Goal: Information Seeking & Learning: Learn about a topic

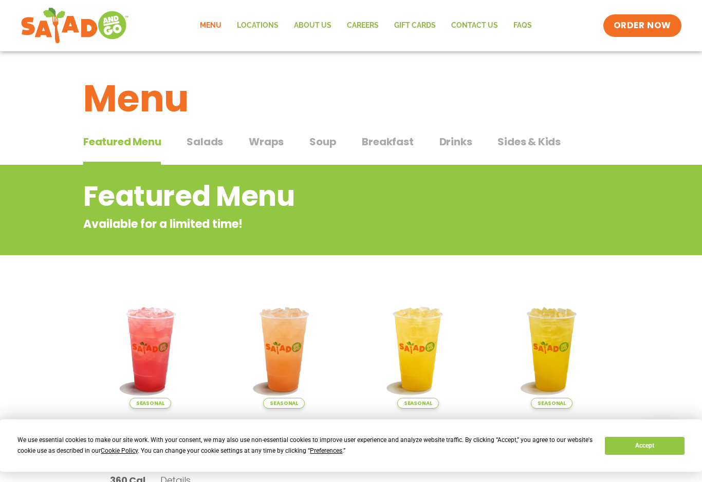
click at [262, 150] on button "Wraps Wraps" at bounding box center [266, 149] width 35 height 31
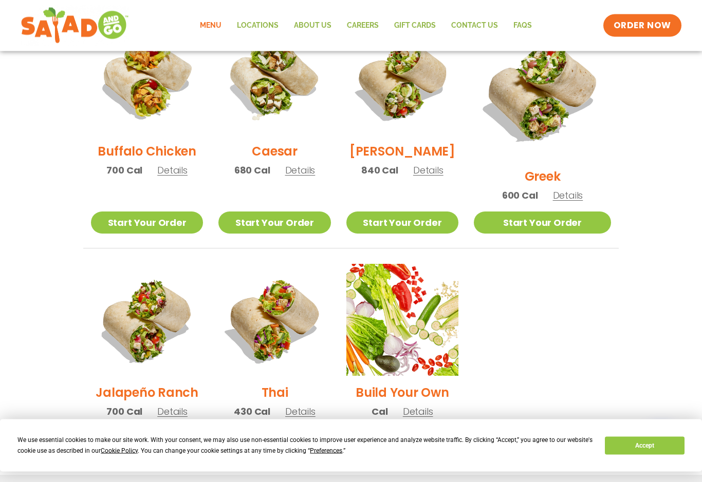
scroll to position [543, 0]
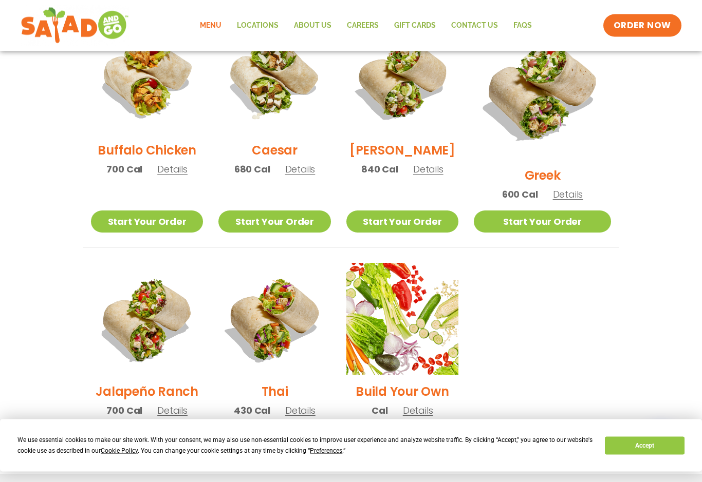
click at [311, 211] on link "Start Your Order" at bounding box center [274, 222] width 112 height 22
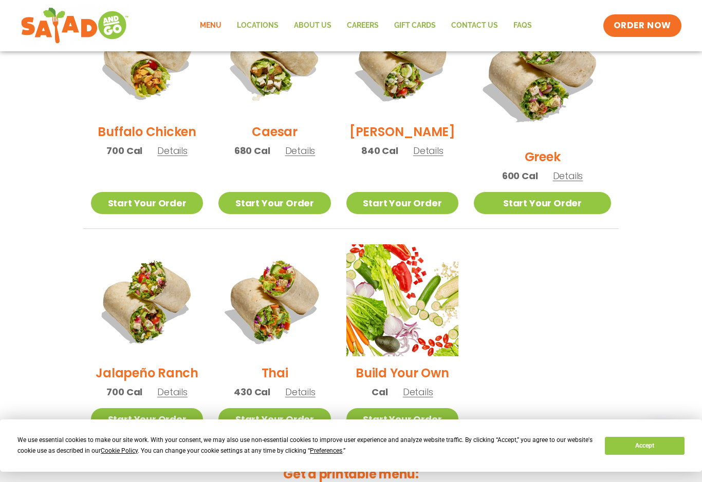
click at [20, 242] on section "Wraps Any salad can be a wrap, it’s menu magic. Pick your protein: roasted chic…" at bounding box center [351, 23] width 702 height 843
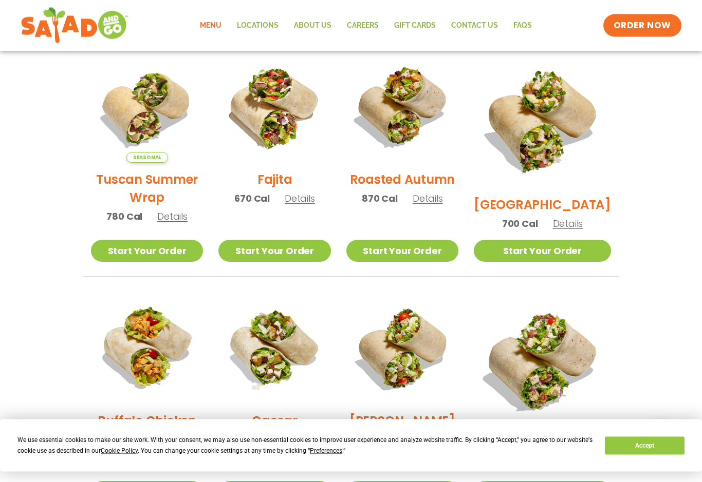
scroll to position [273, 0]
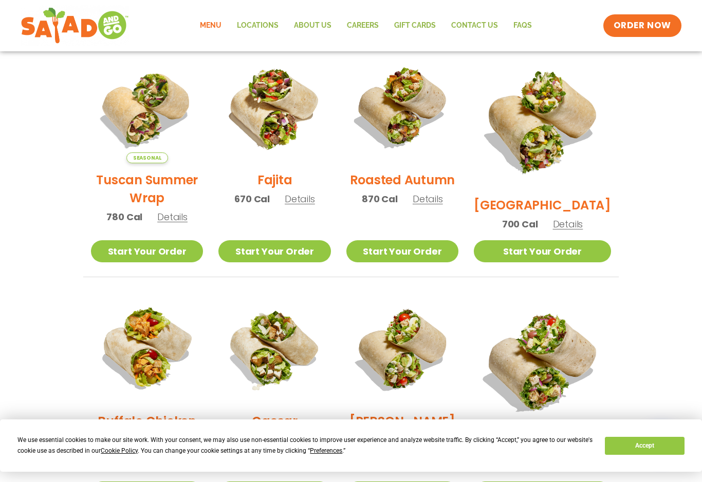
click at [176, 221] on span "Details" at bounding box center [172, 217] width 30 height 13
click at [443, 201] on span "Details" at bounding box center [427, 199] width 30 height 13
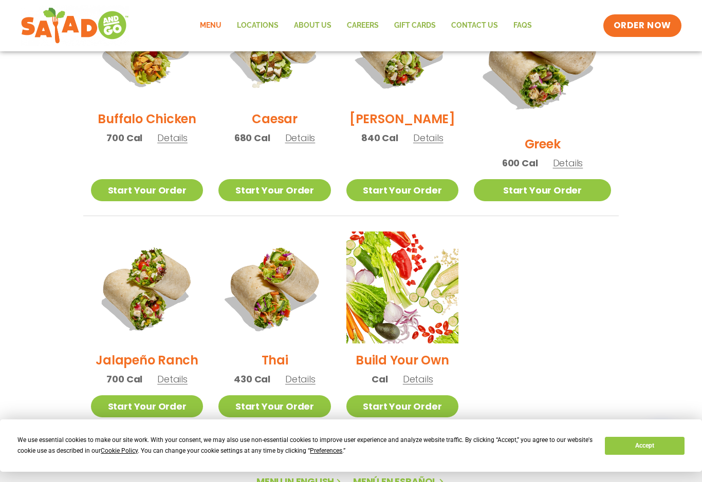
scroll to position [577, 0]
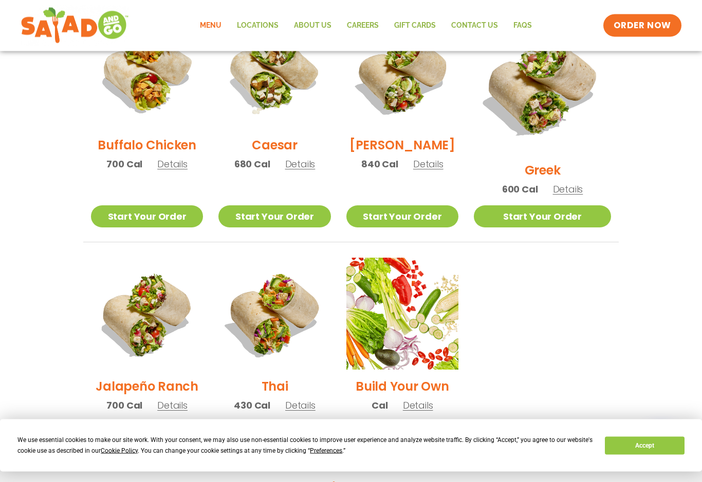
click at [583, 183] on span "Details" at bounding box center [568, 189] width 30 height 13
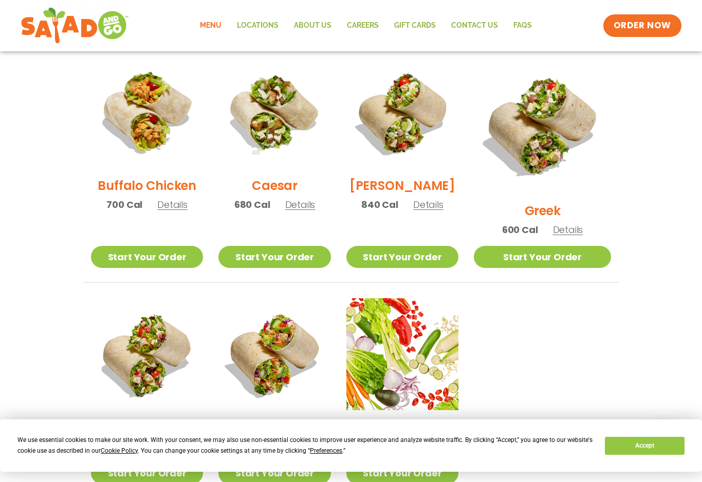
scroll to position [508, 0]
click at [288, 192] on h2 "Caesar" at bounding box center [275, 186] width 46 height 18
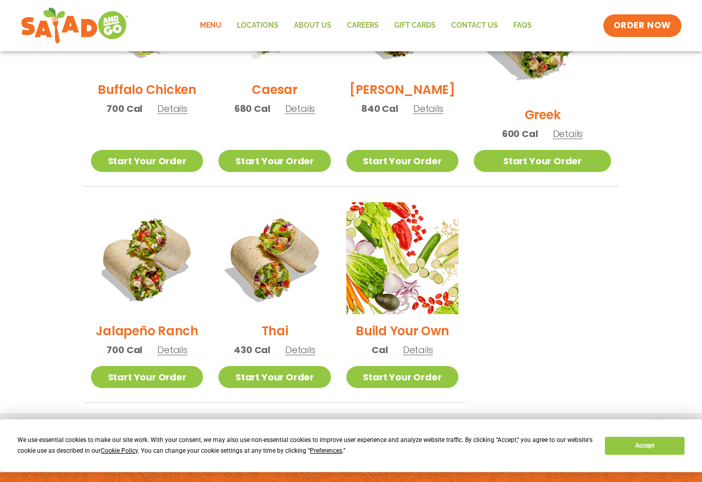
scroll to position [606, 0]
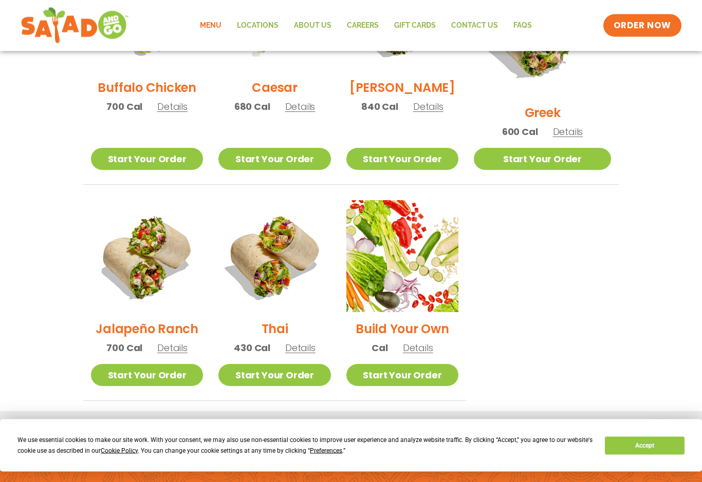
click at [310, 342] on span "Details" at bounding box center [300, 348] width 30 height 13
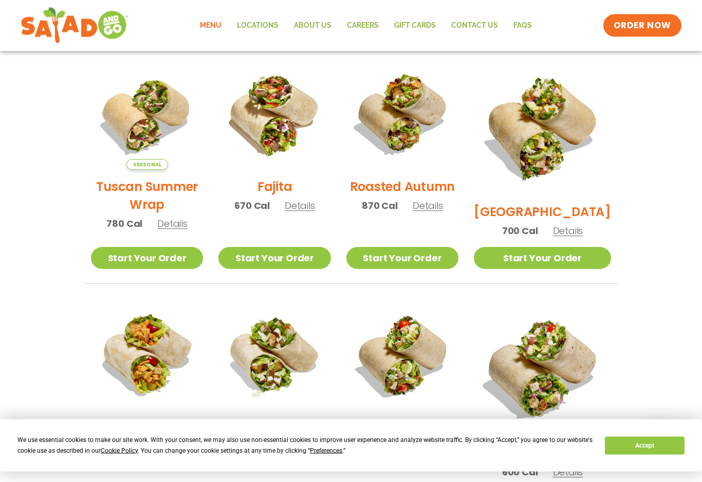
scroll to position [265, 0]
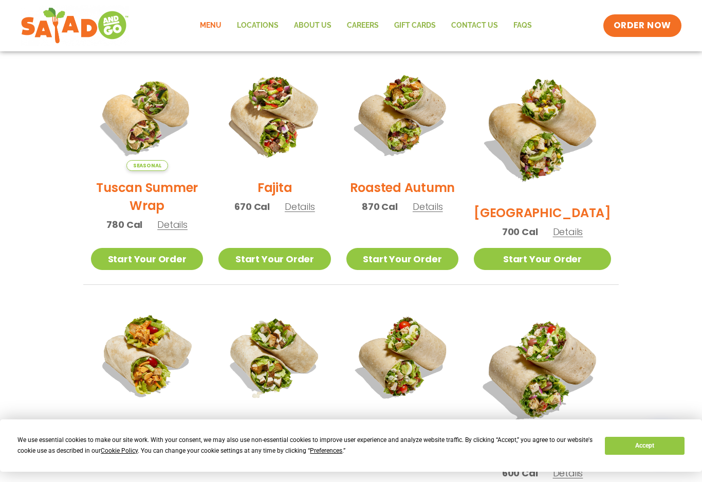
click at [327, 220] on div "Fajita 670 Cal Details" at bounding box center [274, 141] width 112 height 164
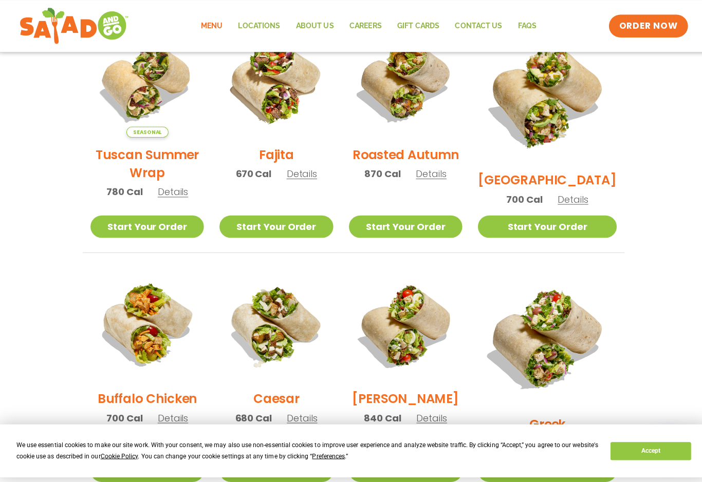
scroll to position [299, 0]
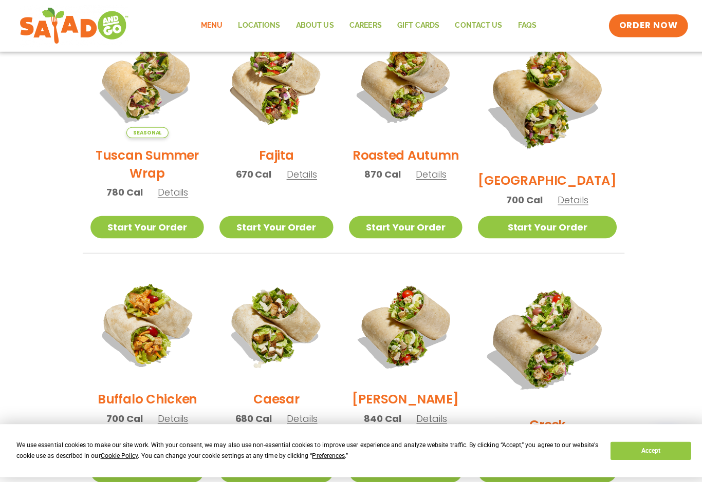
click at [171, 192] on span "Details" at bounding box center [172, 190] width 30 height 13
click at [443, 176] on span "Details" at bounding box center [427, 172] width 30 height 13
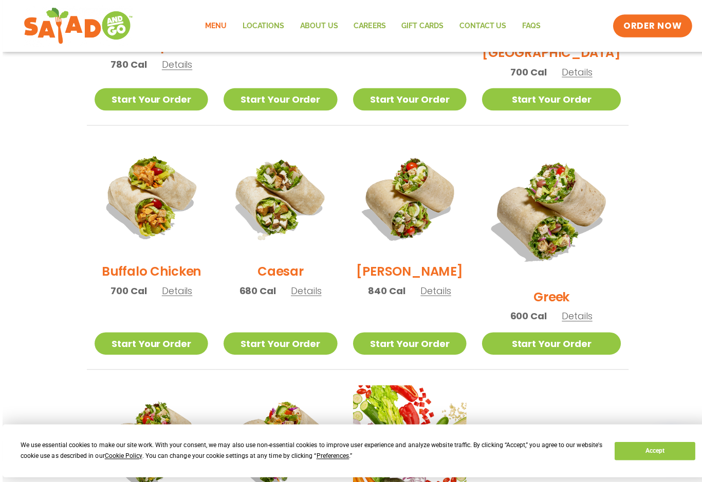
scroll to position [429, 0]
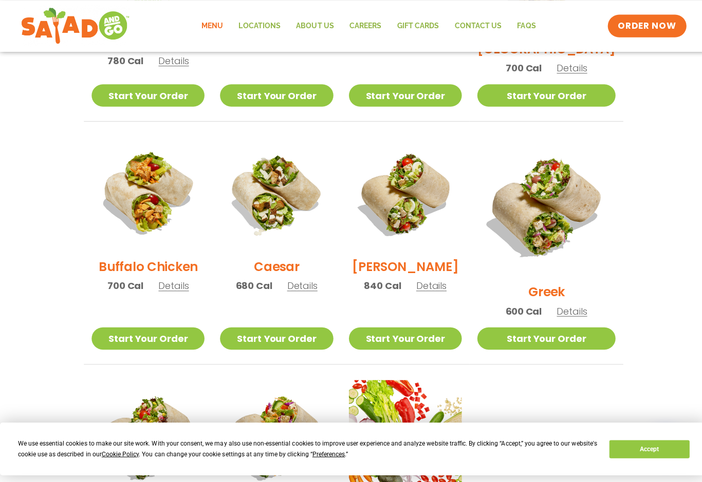
click at [583, 302] on span "Details" at bounding box center [568, 308] width 30 height 13
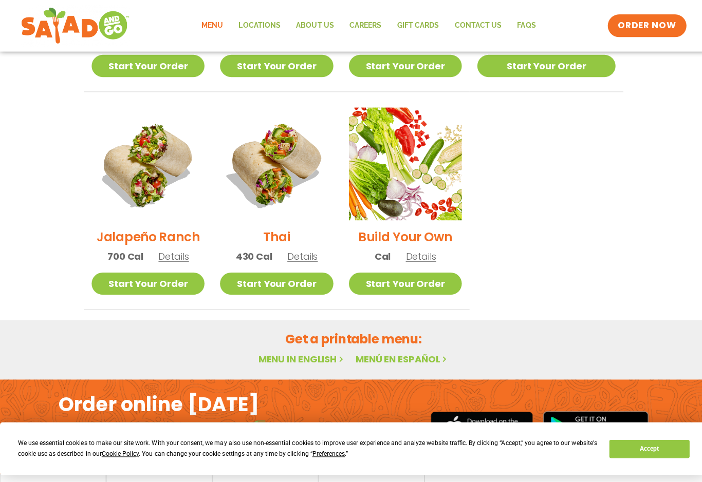
scroll to position [701, 0]
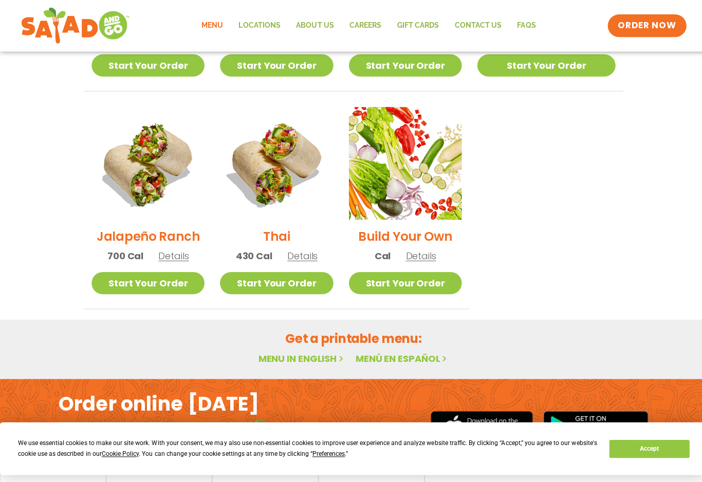
click at [308, 248] on span "Details" at bounding box center [300, 254] width 30 height 13
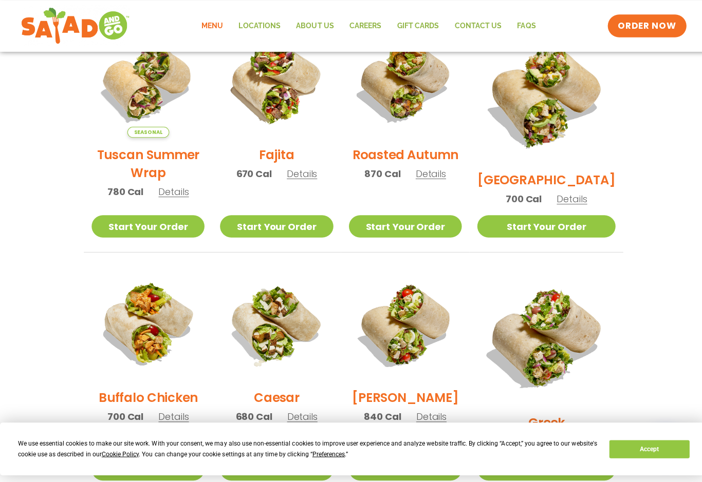
scroll to position [299, 0]
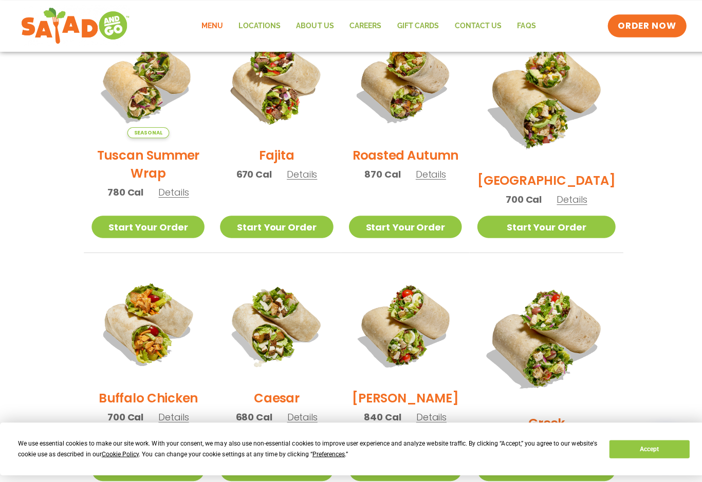
click at [443, 179] on span "Details" at bounding box center [427, 172] width 30 height 13
click at [180, 197] on span "Details" at bounding box center [172, 190] width 30 height 13
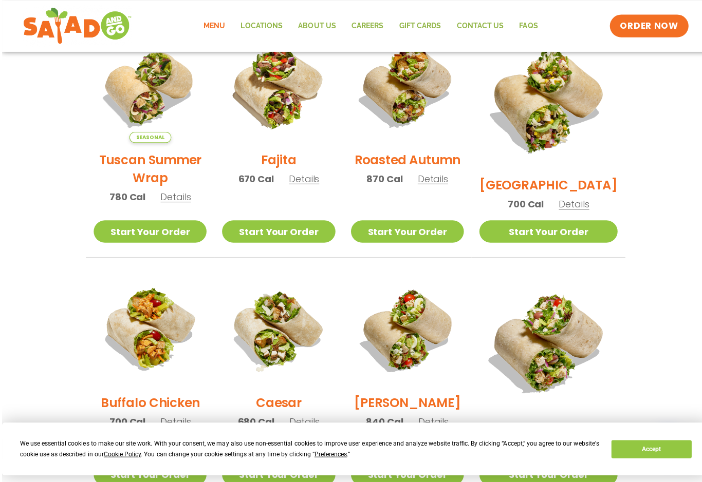
scroll to position [294, 0]
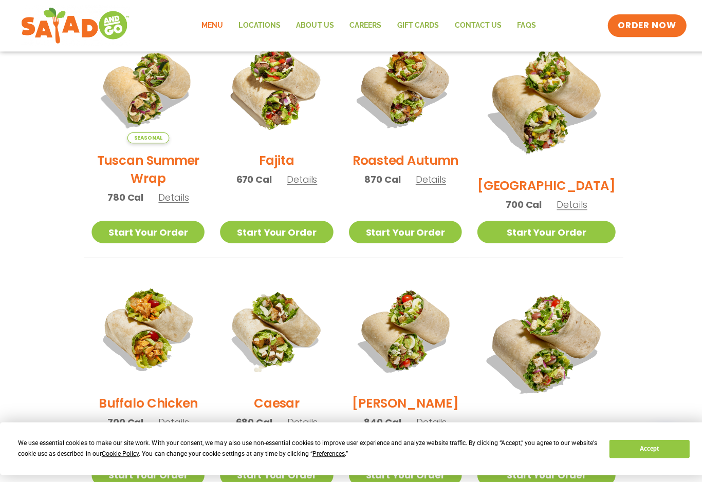
click at [351, 437] on div "We use essential cookies to make our site work. With your consent, we may also …" at bounding box center [304, 446] width 575 height 22
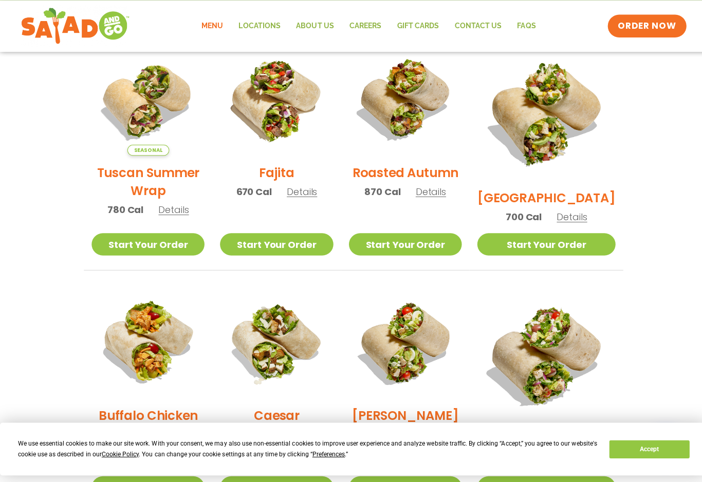
scroll to position [280, 0]
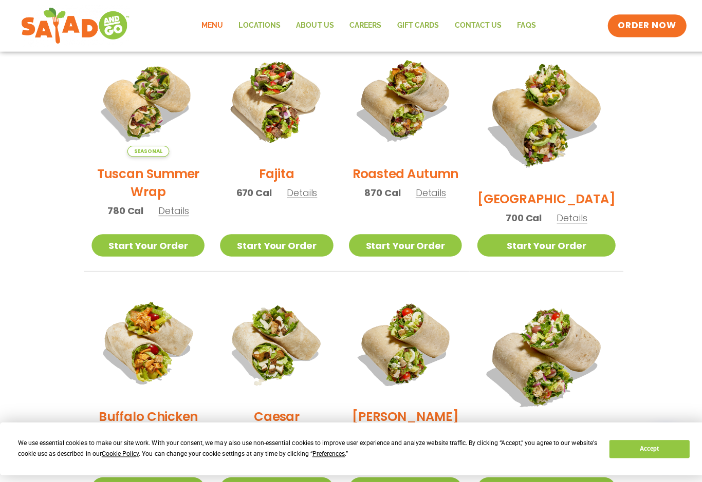
click at [174, 216] on span "Details" at bounding box center [172, 209] width 30 height 13
click at [441, 188] on div "Roasted Autumn 870 Cal Details" at bounding box center [402, 126] width 112 height 164
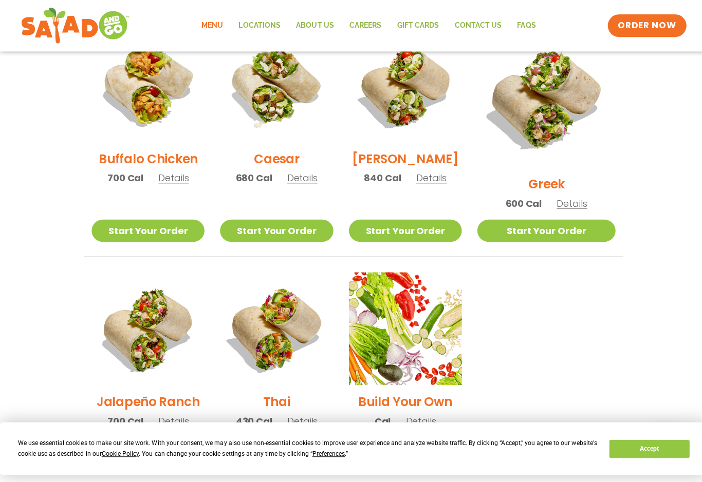
scroll to position [538, 0]
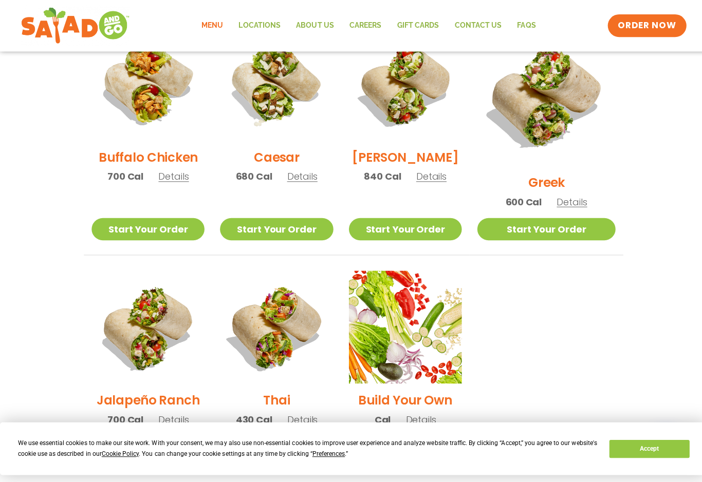
click at [593, 175] on div "Greek 600 Cal Details" at bounding box center [542, 122] width 137 height 189
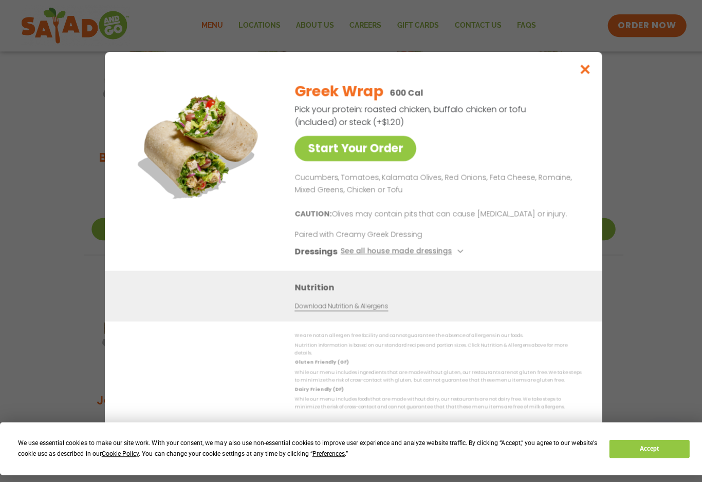
scroll to position [538, 0]
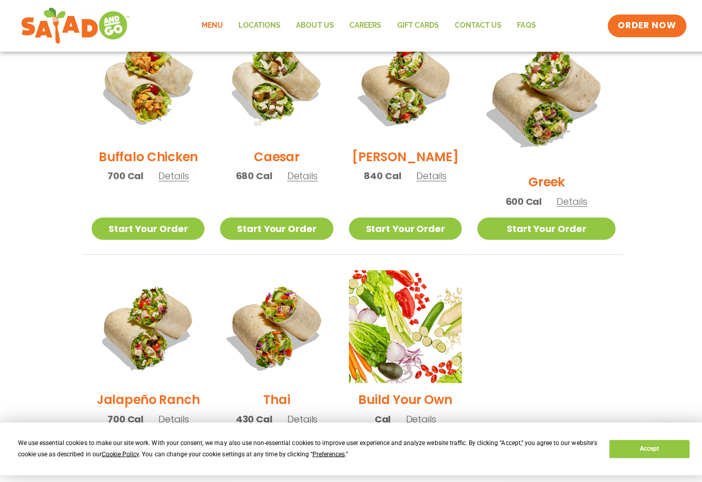
click at [574, 190] on div "Greek 600 Cal Details" at bounding box center [542, 121] width 137 height 189
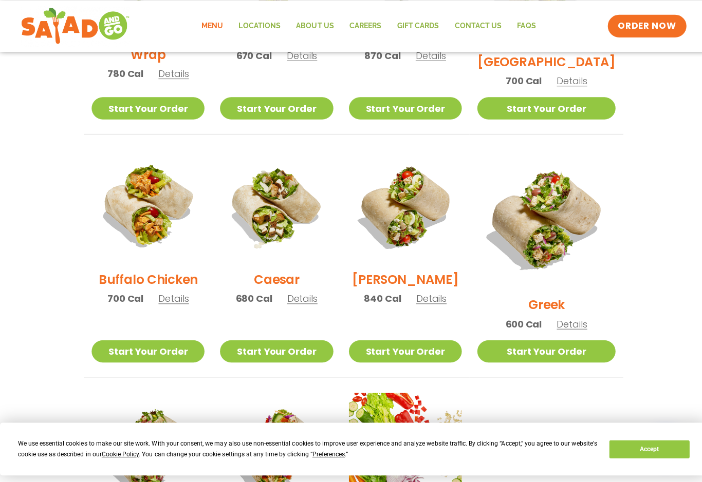
scroll to position [392, 0]
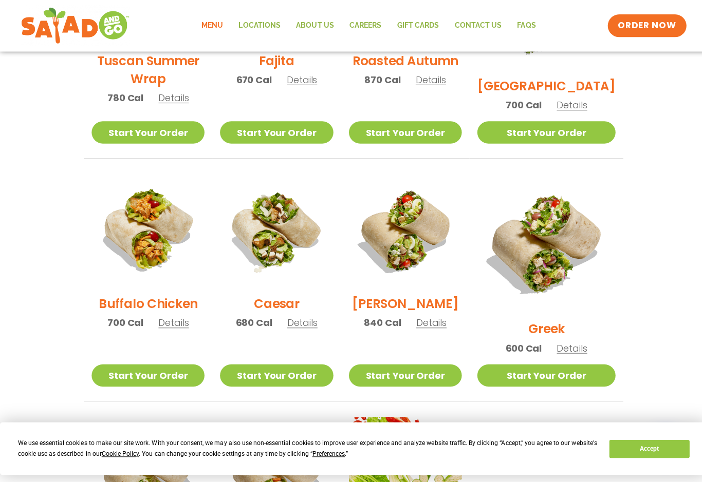
click at [443, 327] on span "Details" at bounding box center [428, 320] width 30 height 13
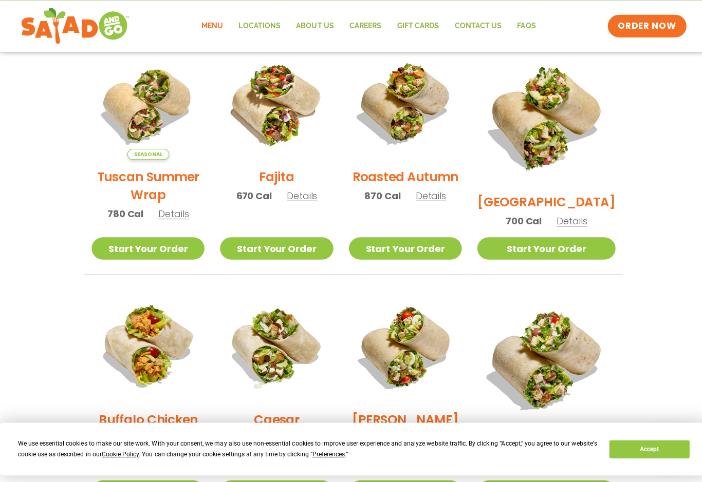
scroll to position [275, 0]
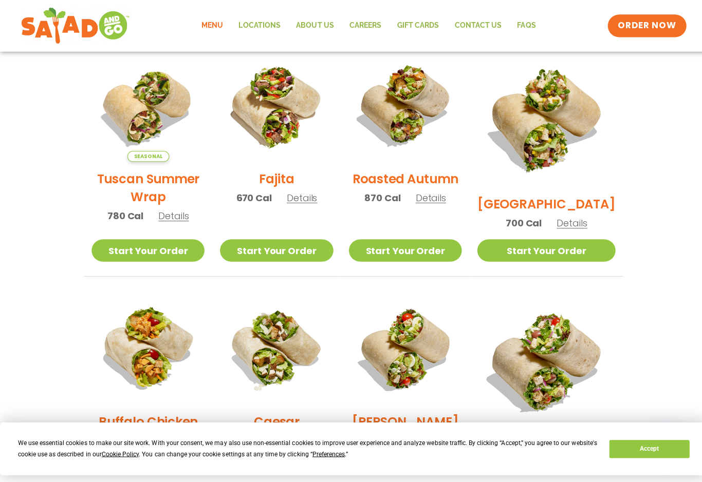
click at [311, 202] on span "Details" at bounding box center [300, 196] width 30 height 13
click at [583, 215] on span "Details" at bounding box center [568, 221] width 30 height 13
click at [311, 203] on span "Details" at bounding box center [300, 196] width 30 height 13
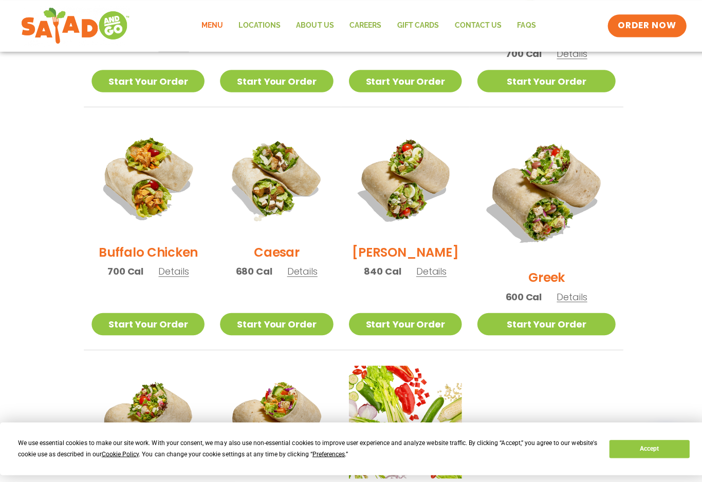
scroll to position [450, 0]
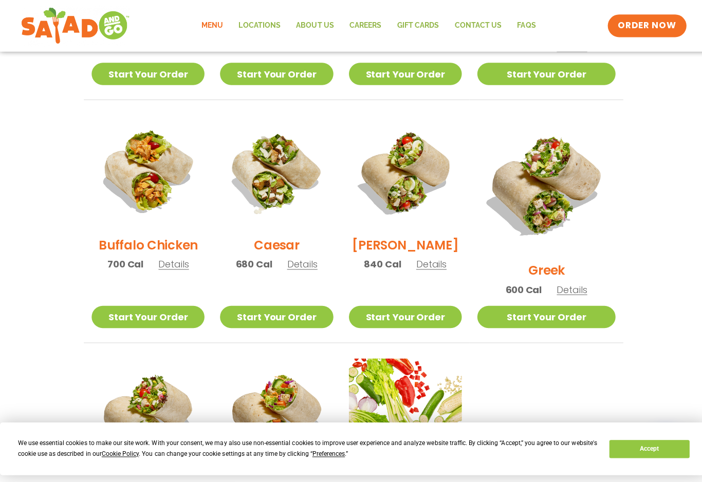
click at [180, 269] on span "Details" at bounding box center [172, 262] width 30 height 13
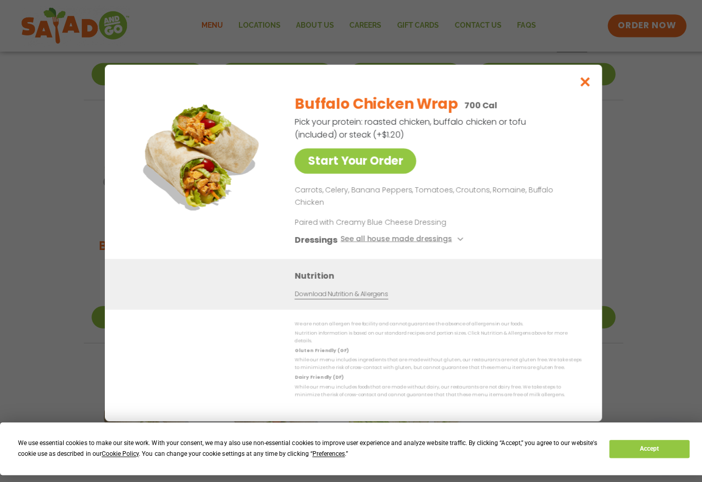
scroll to position [451, 0]
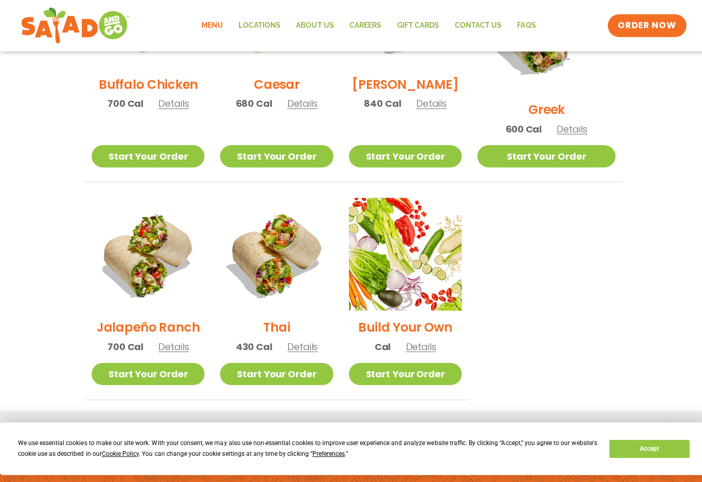
click at [307, 338] on span "Details" at bounding box center [300, 344] width 30 height 13
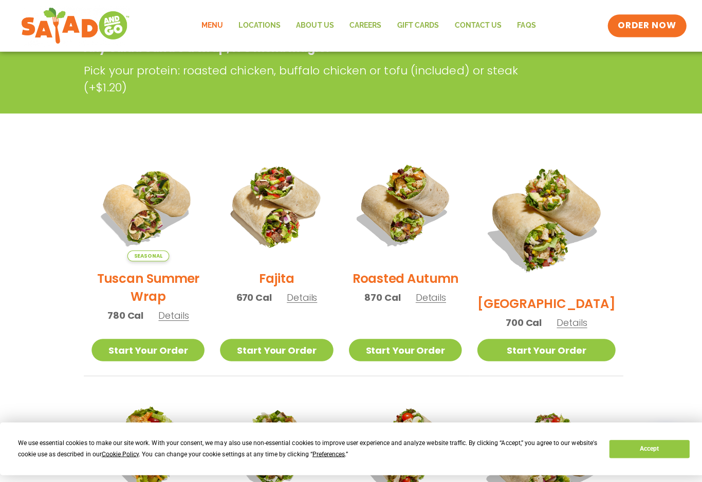
scroll to position [179, 0]
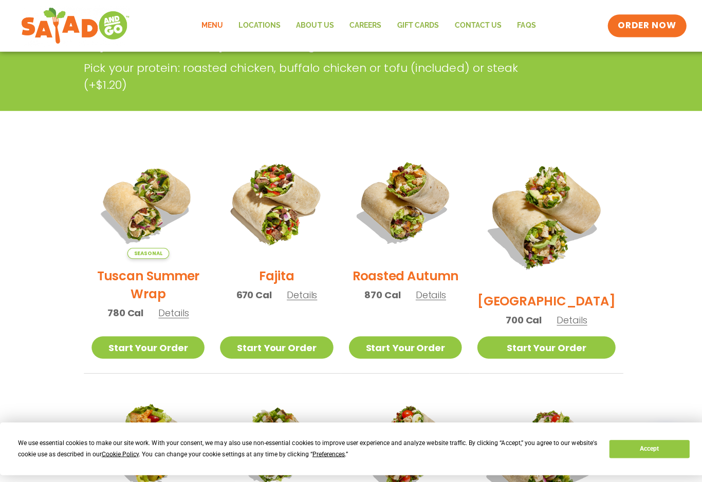
click at [438, 299] on span "Details" at bounding box center [427, 293] width 30 height 13
click at [443, 299] on span "Details" at bounding box center [427, 293] width 30 height 13
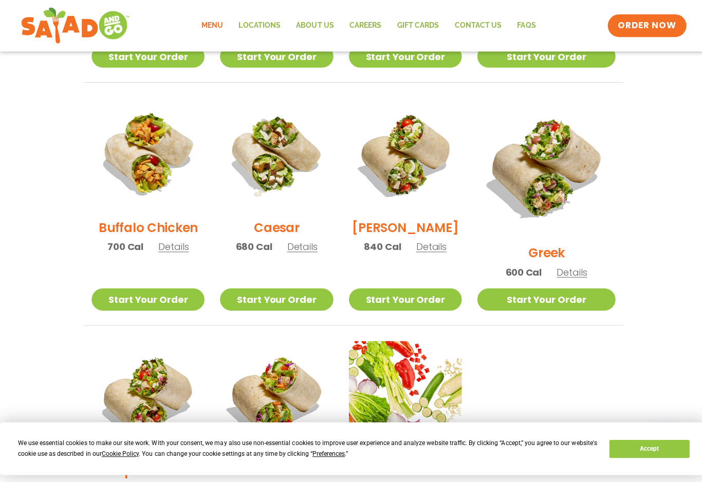
click at [595, 248] on div "Greek 600 Cal Details" at bounding box center [542, 192] width 137 height 189
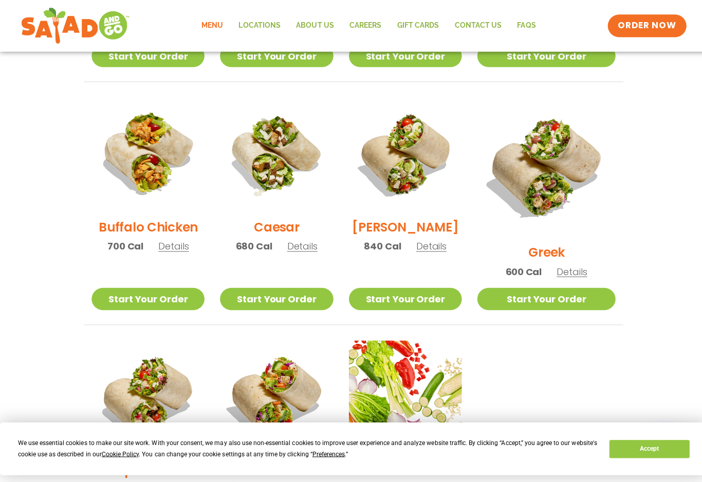
click at [577, 263] on span "Details" at bounding box center [568, 269] width 30 height 13
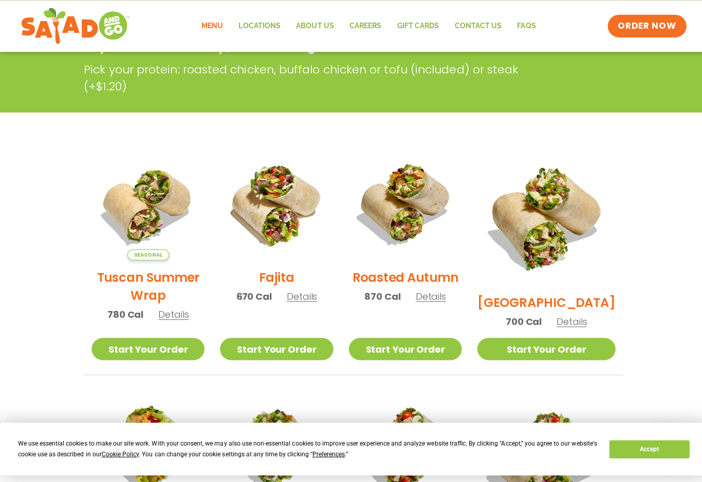
scroll to position [178, 0]
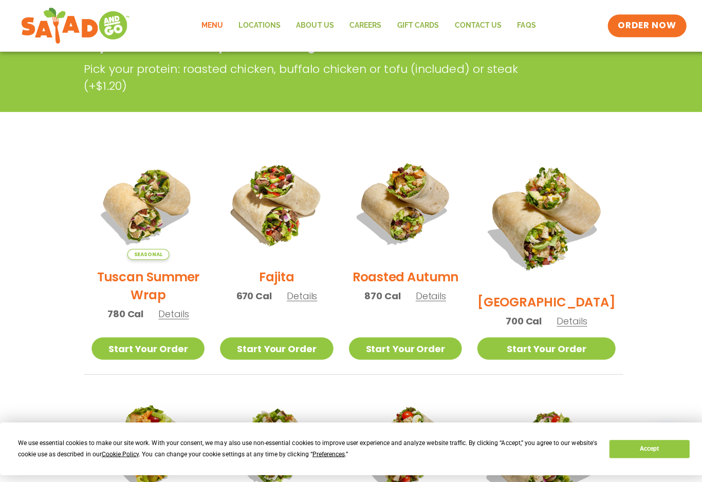
click at [443, 300] on span "Details" at bounding box center [427, 294] width 30 height 13
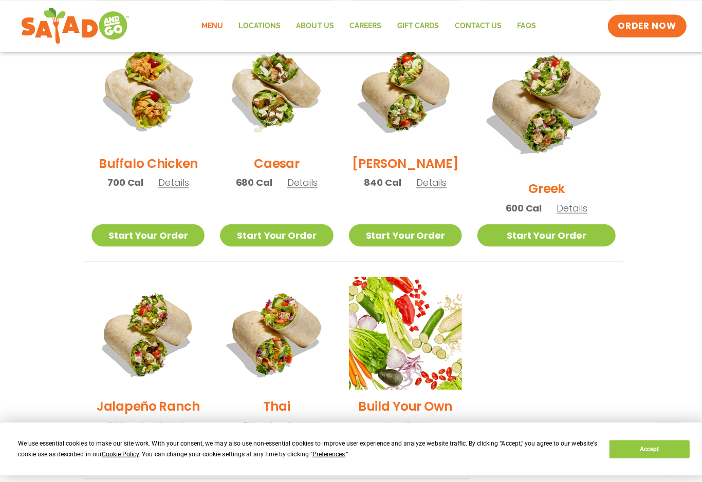
scroll to position [532, 0]
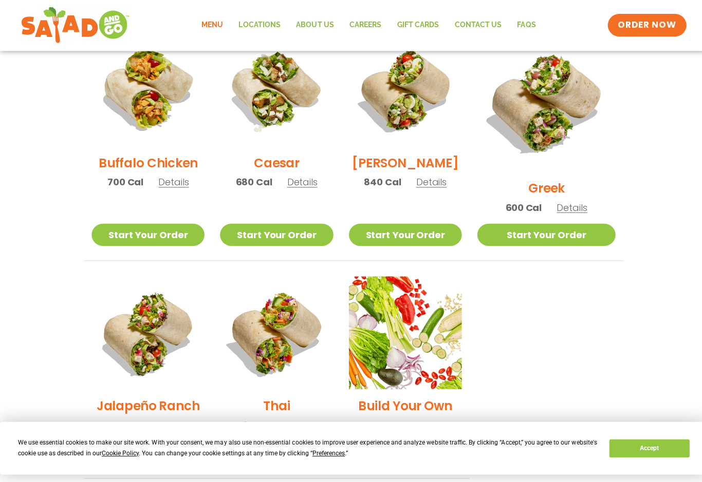
click at [443, 187] on span "Details" at bounding box center [428, 181] width 30 height 13
